Goal: Find contact information: Find contact information

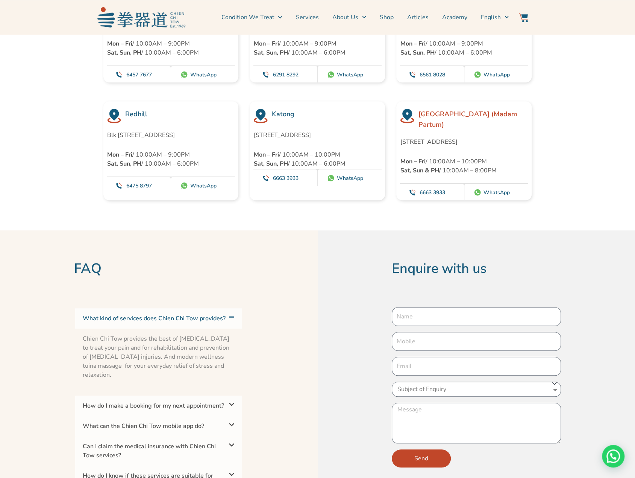
scroll to position [2257, 0]
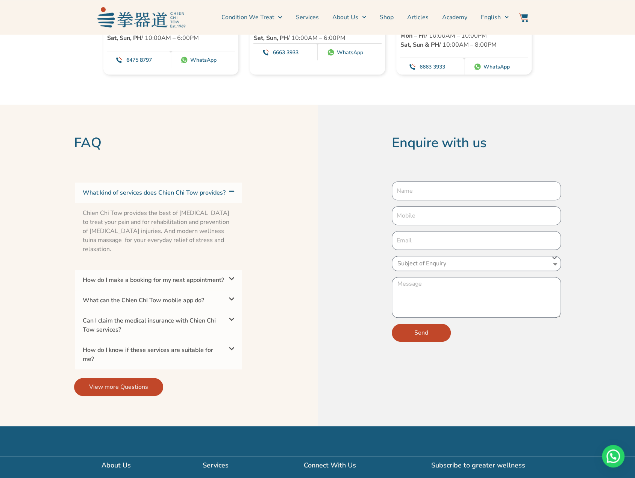
click at [193, 286] on div "How do I make a booking for my next appointment?" at bounding box center [158, 280] width 167 height 20
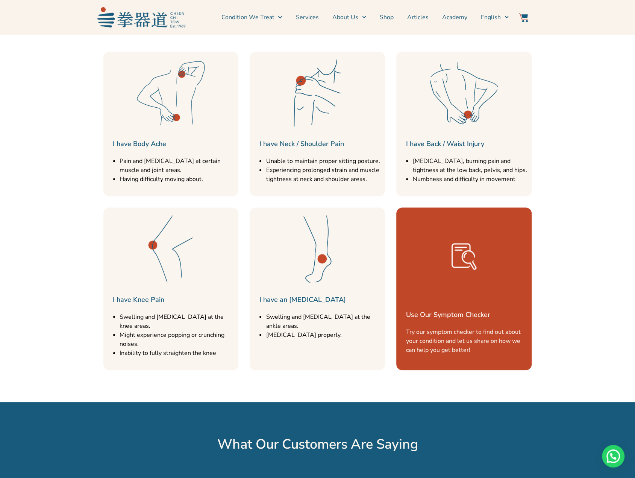
scroll to position [752, 0]
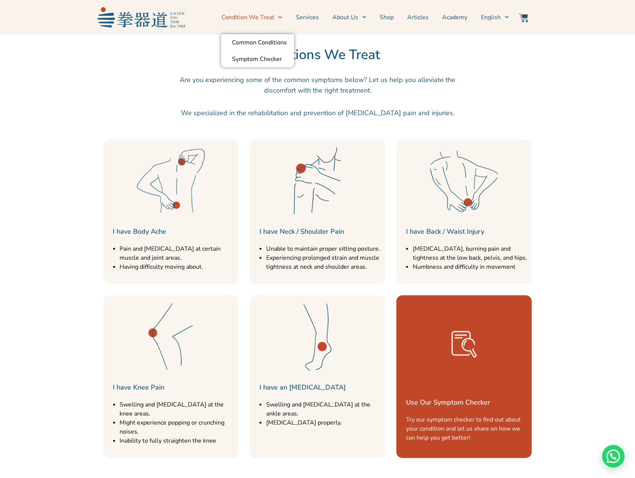
click at [281, 20] on span "Menu" at bounding box center [278, 17] width 8 height 12
click at [308, 17] on link "Services" at bounding box center [307, 17] width 23 height 19
click at [314, 19] on link "Services" at bounding box center [307, 17] width 23 height 19
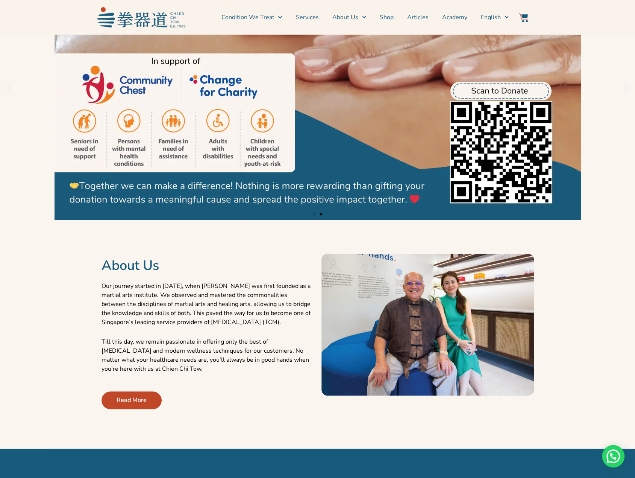
scroll to position [0, 0]
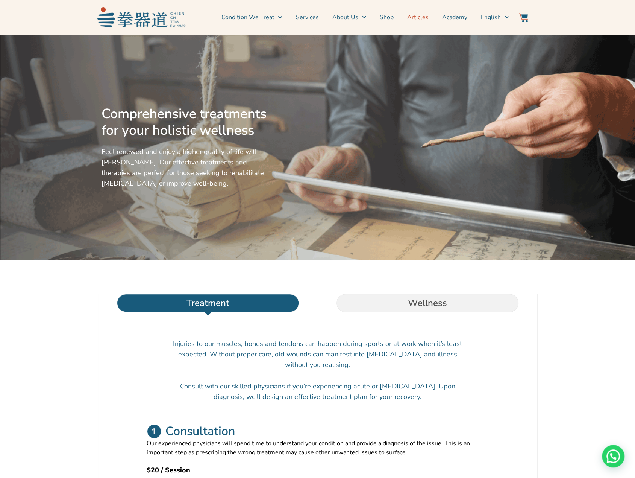
click at [418, 17] on link "Articles" at bounding box center [417, 17] width 21 height 19
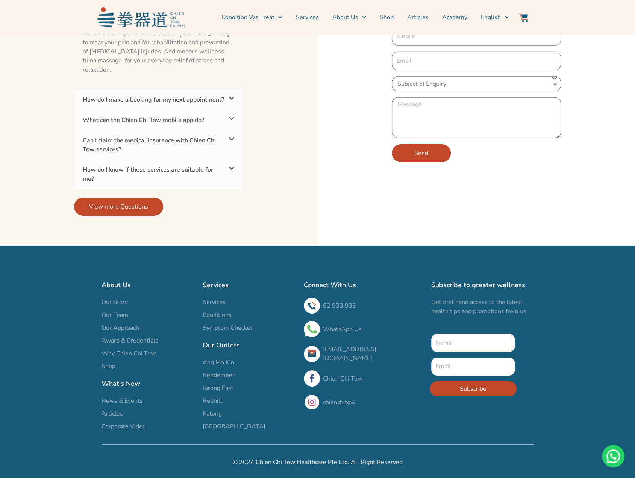
scroll to position [1589, 0]
click at [339, 330] on link "WhatsApp Us" at bounding box center [342, 329] width 39 height 8
